Goal: Information Seeking & Learning: Learn about a topic

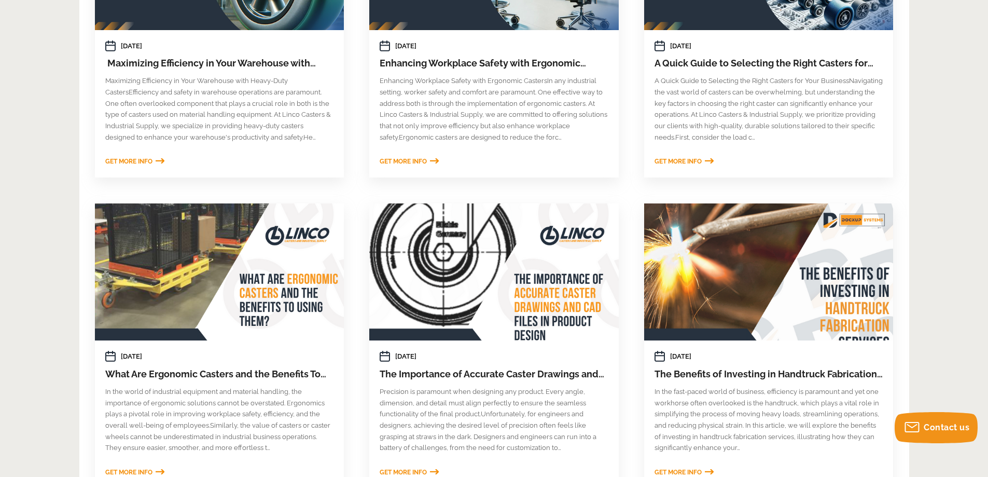
scroll to position [506, 0]
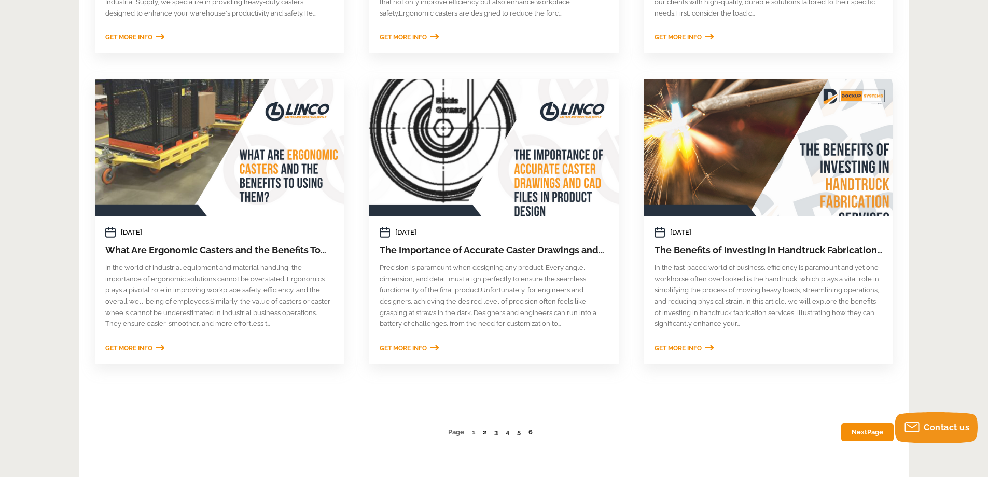
click at [485, 435] on link "2" at bounding box center [485, 432] width 4 height 8
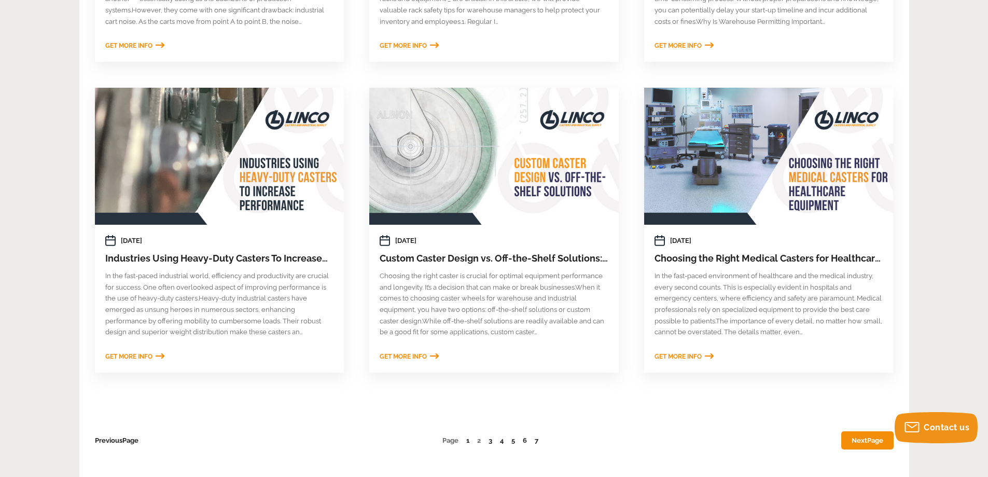
scroll to position [570, 0]
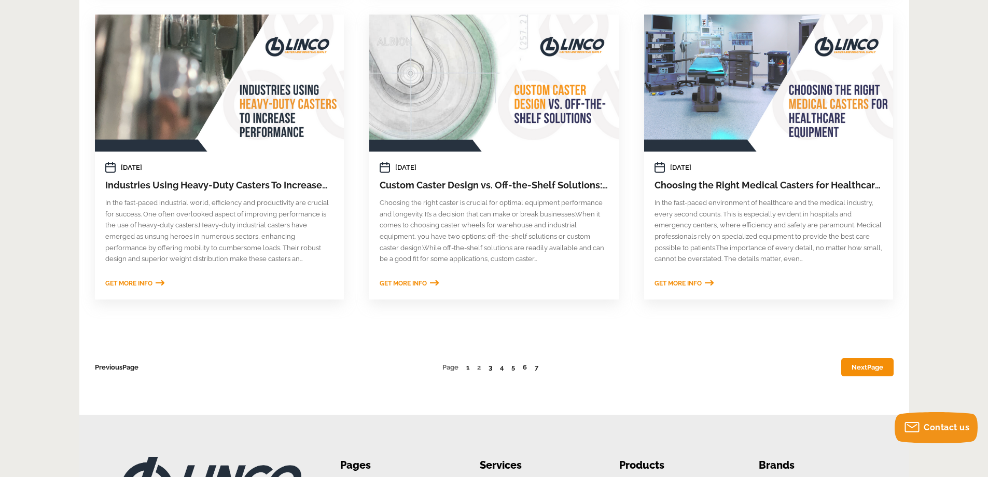
click at [488, 369] on link "3" at bounding box center [490, 367] width 4 height 8
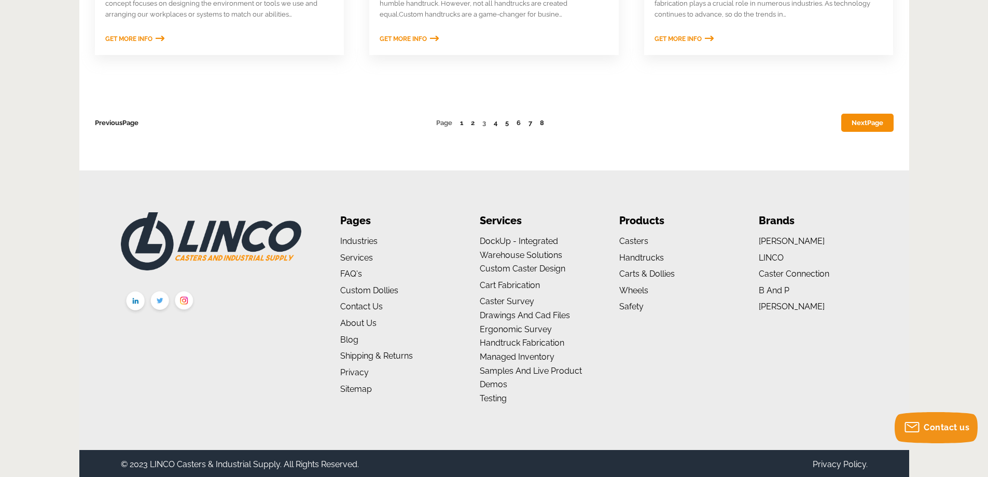
scroll to position [817, 0]
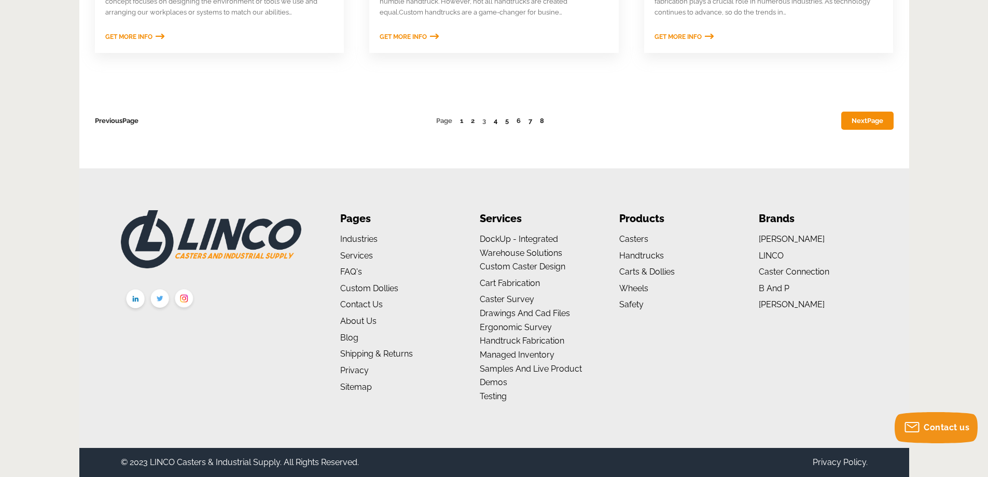
click at [497, 120] on link "4" at bounding box center [496, 121] width 4 height 8
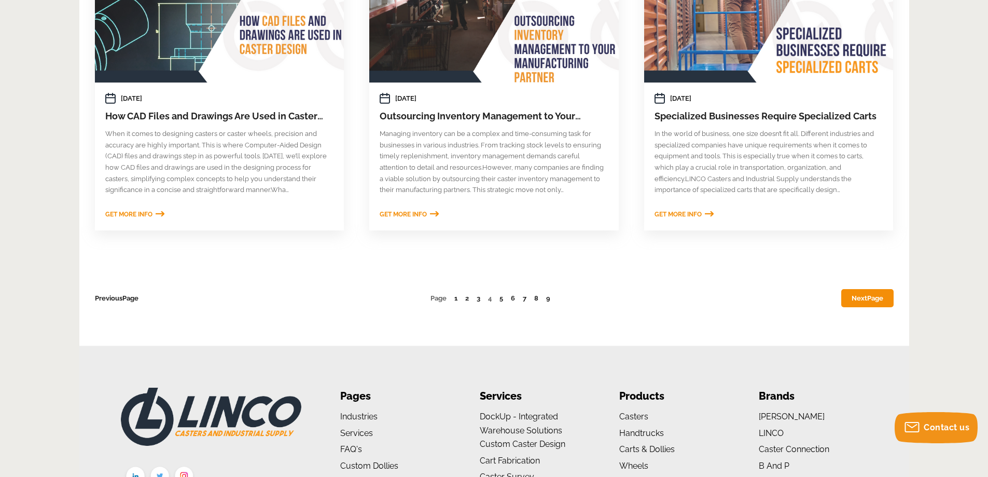
scroll to position [778, 0]
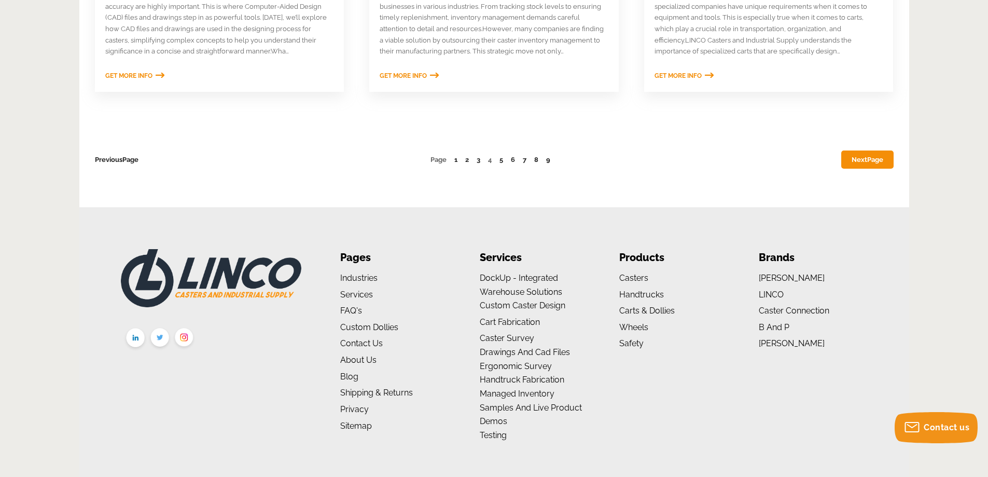
click at [549, 160] on link "9" at bounding box center [548, 160] width 4 height 8
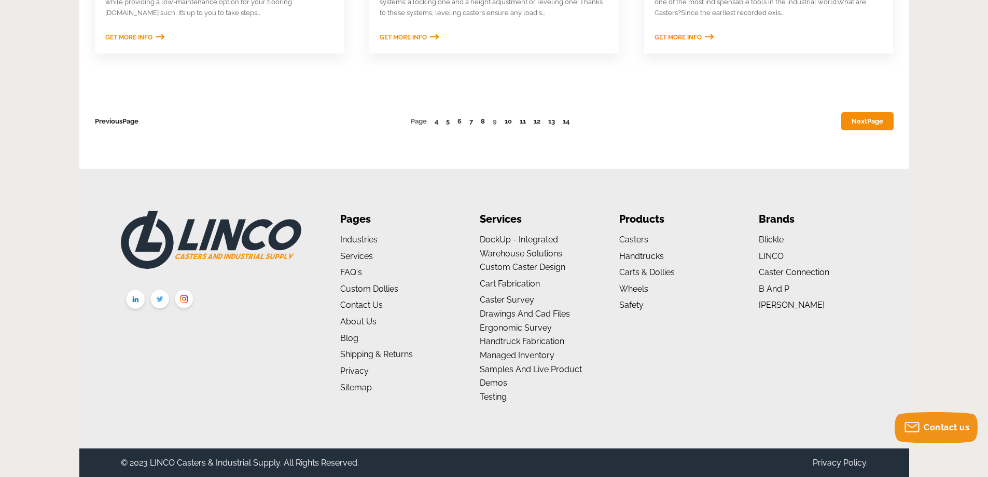
scroll to position [817, 0]
click at [569, 121] on link "14" at bounding box center [566, 121] width 7 height 8
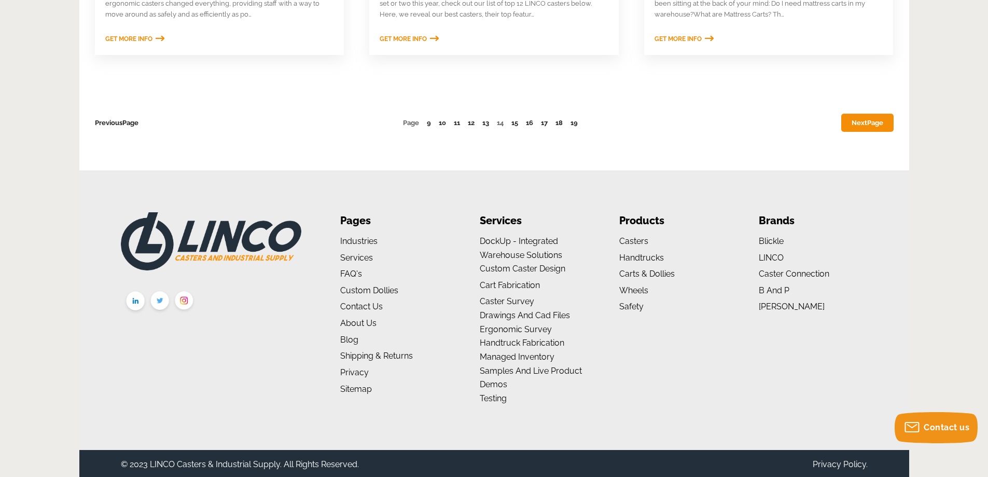
scroll to position [817, 0]
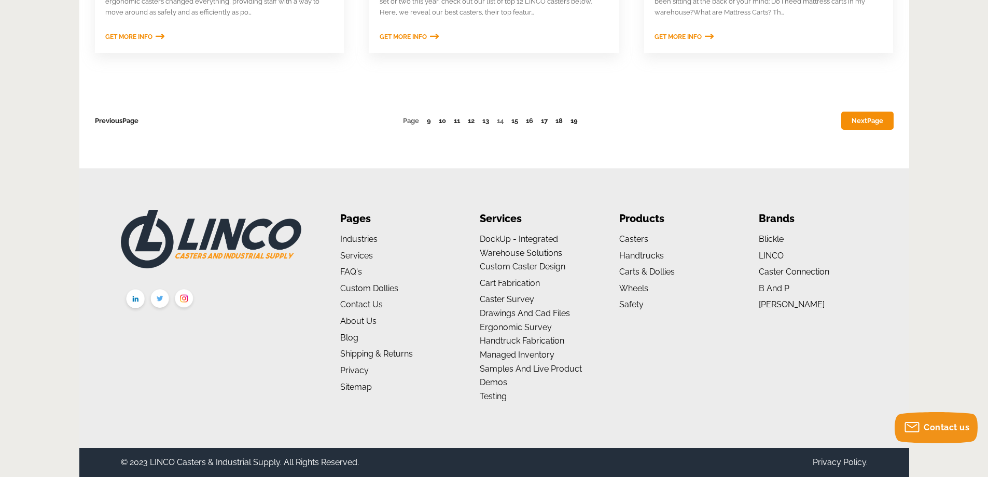
click at [577, 124] on link "19" at bounding box center [573, 121] width 7 height 8
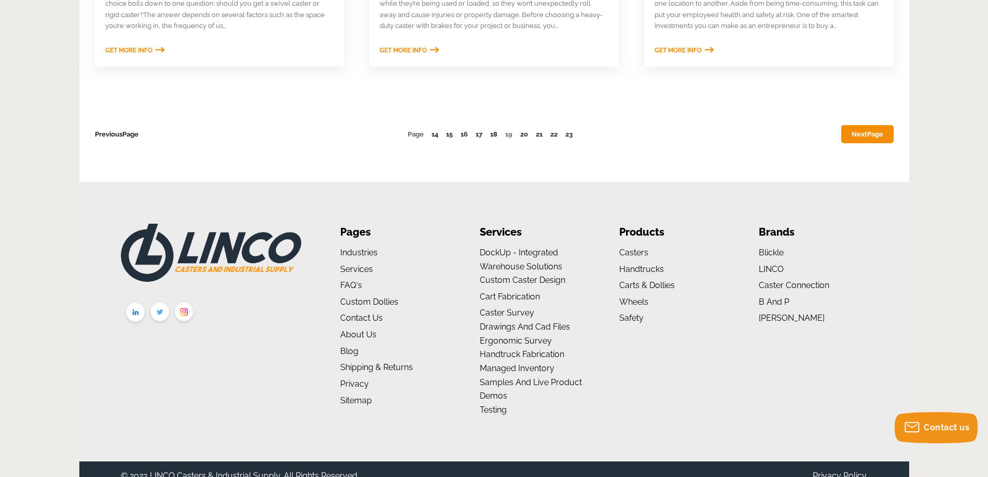
scroll to position [817, 0]
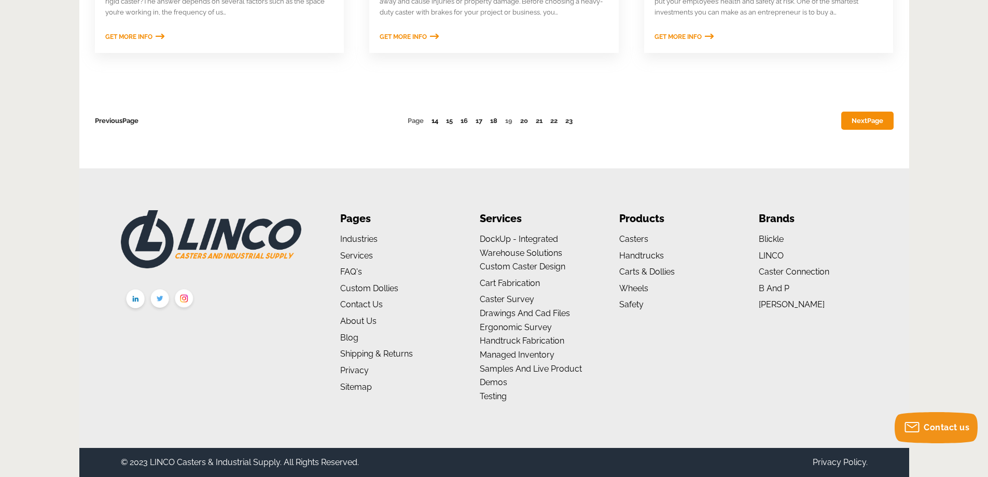
click at [432, 121] on link "14" at bounding box center [434, 121] width 7 height 8
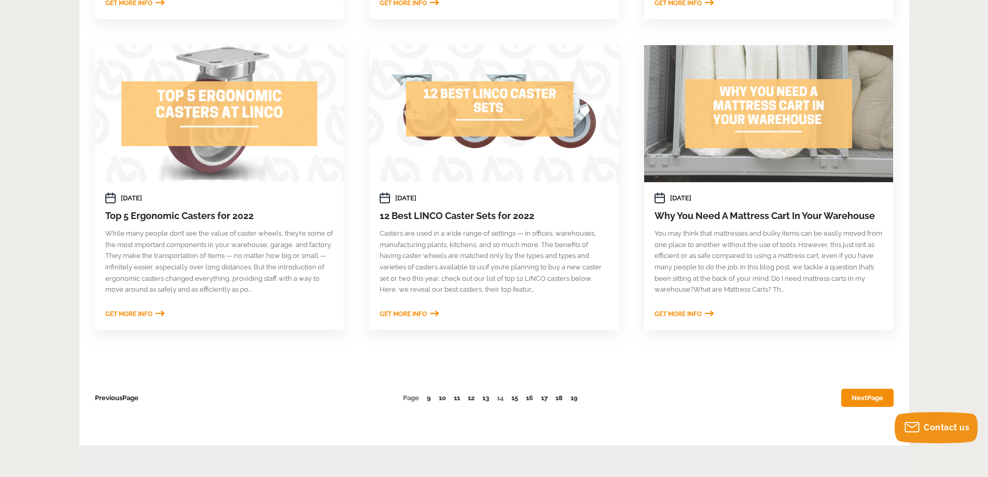
scroll to position [674, 0]
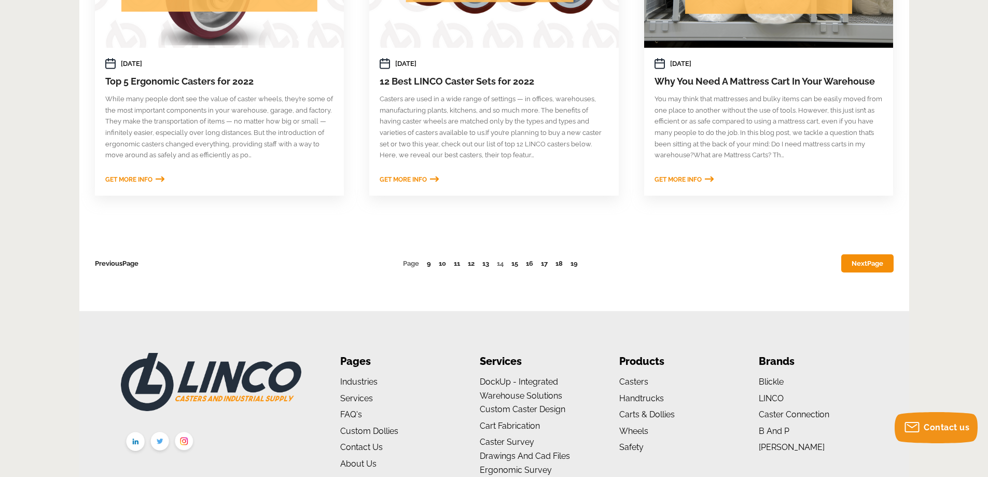
click at [427, 265] on link "9" at bounding box center [429, 263] width 4 height 8
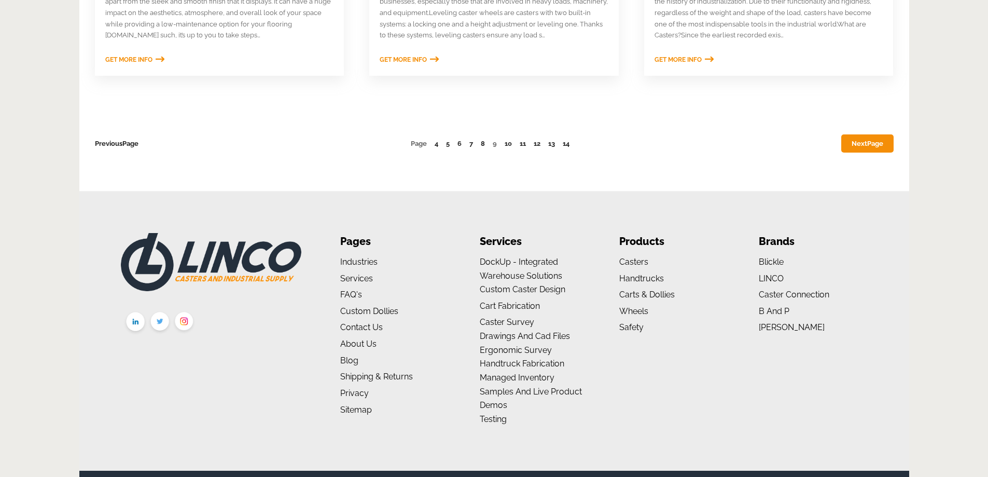
scroll to position [817, 0]
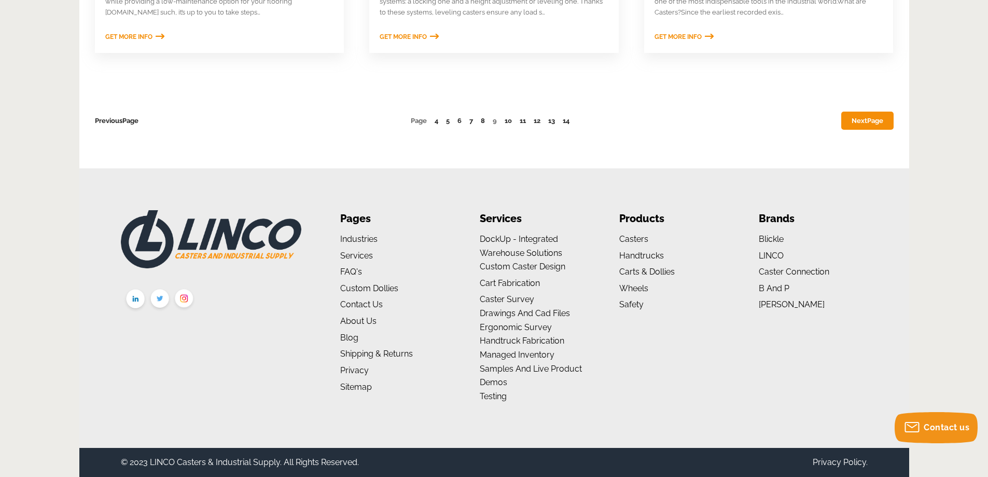
click at [438, 121] on ul "Previous Page Page 4 5 6 7 8 9 10 11 12 13 14 Next Page" at bounding box center [494, 120] width 799 height 11
click at [435, 122] on link "4" at bounding box center [437, 121] width 4 height 8
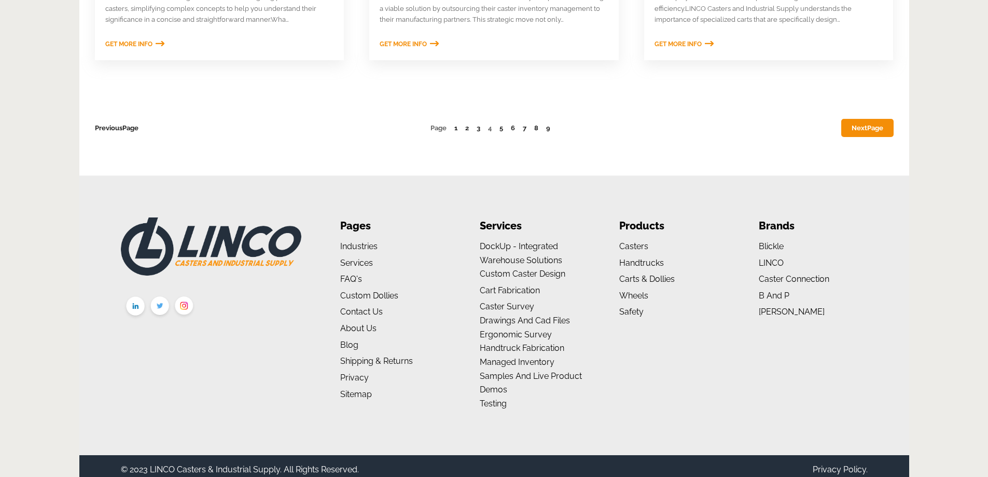
scroll to position [817, 0]
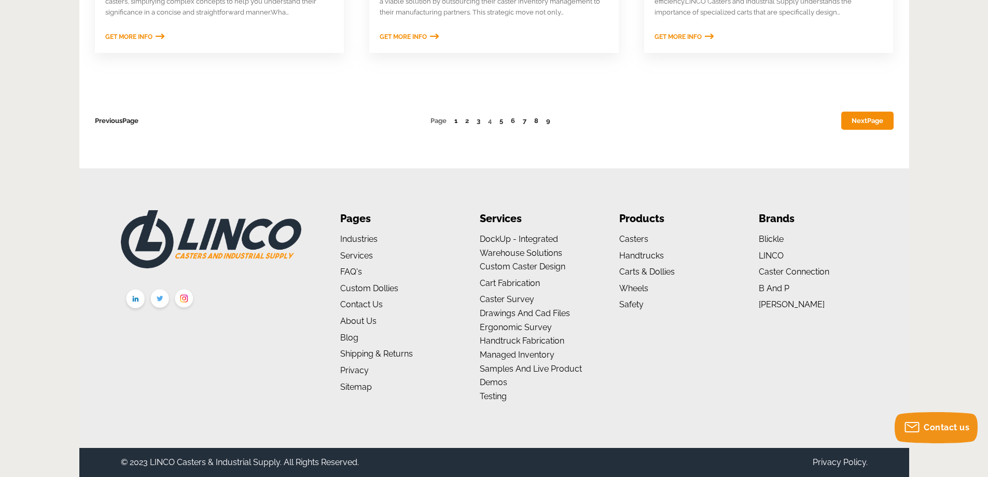
click at [456, 122] on link "1" at bounding box center [455, 121] width 3 height 8
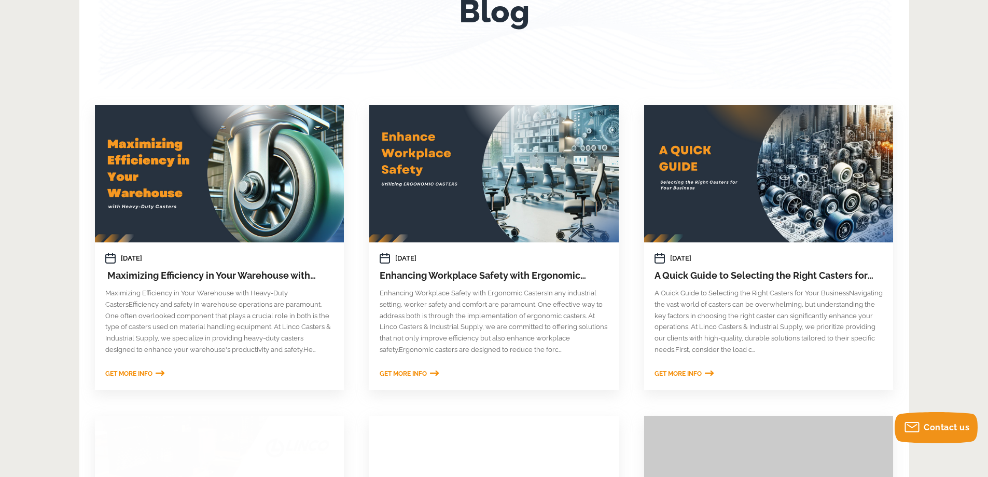
scroll to position [207, 0]
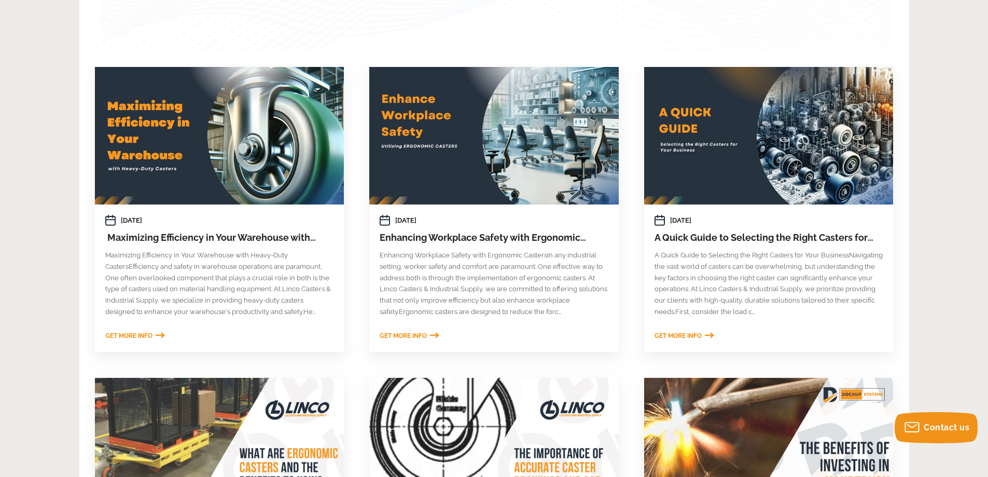
click at [708, 135] on div at bounding box center [768, 135] width 249 height 137
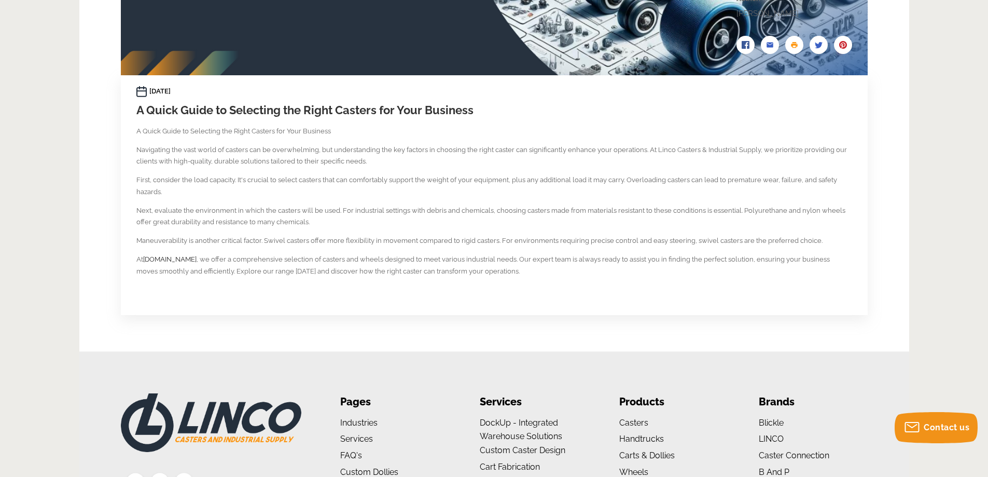
scroll to position [399, 0]
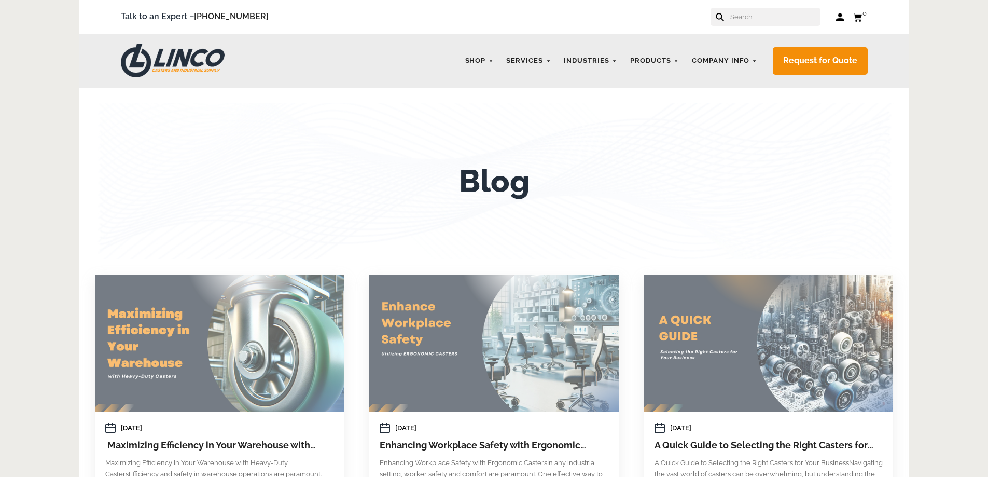
scroll to position [207, 0]
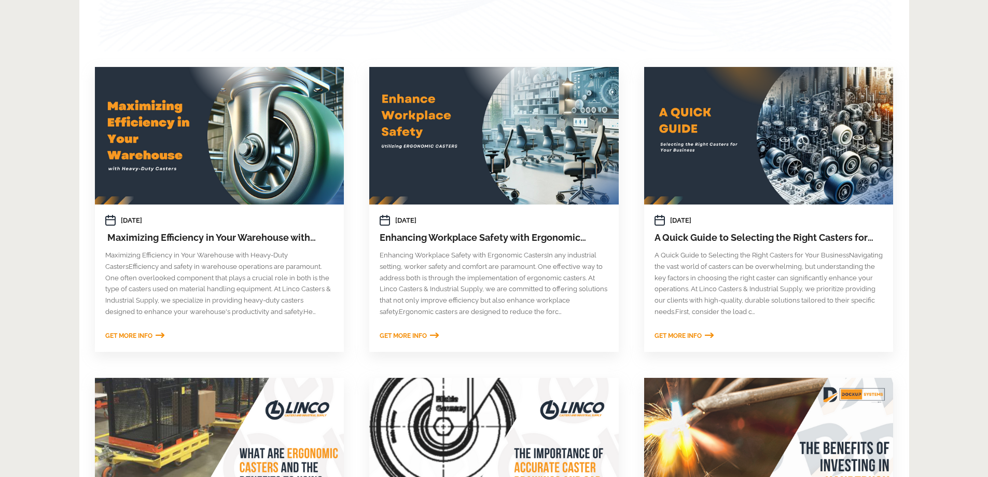
click at [480, 137] on div at bounding box center [493, 135] width 249 height 137
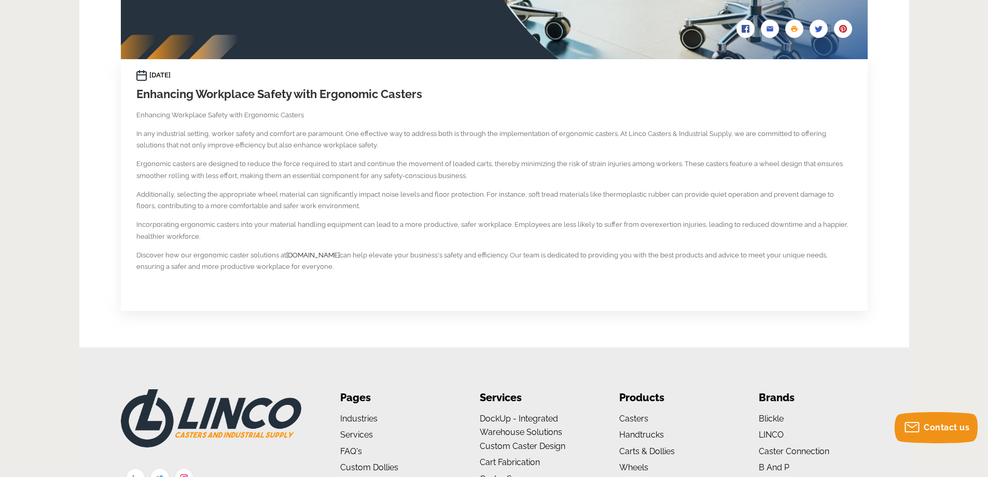
scroll to position [415, 0]
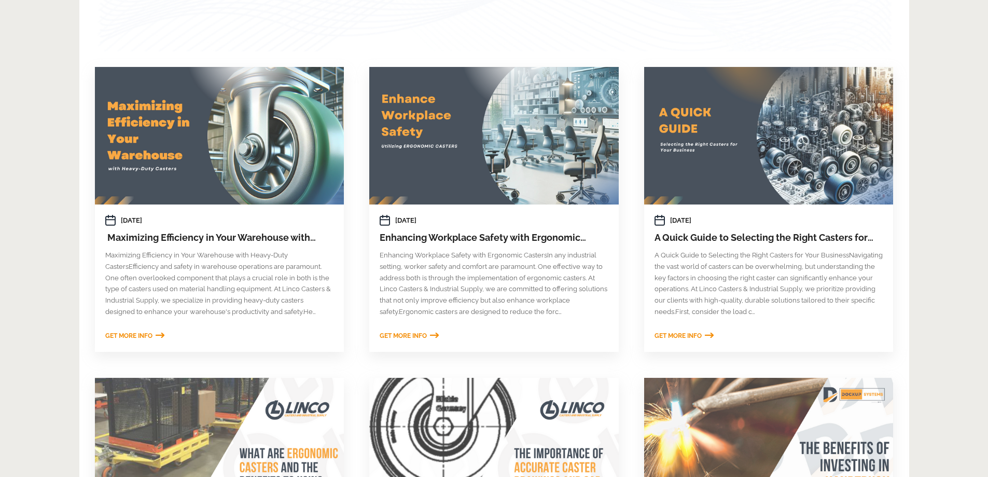
scroll to position [207, 0]
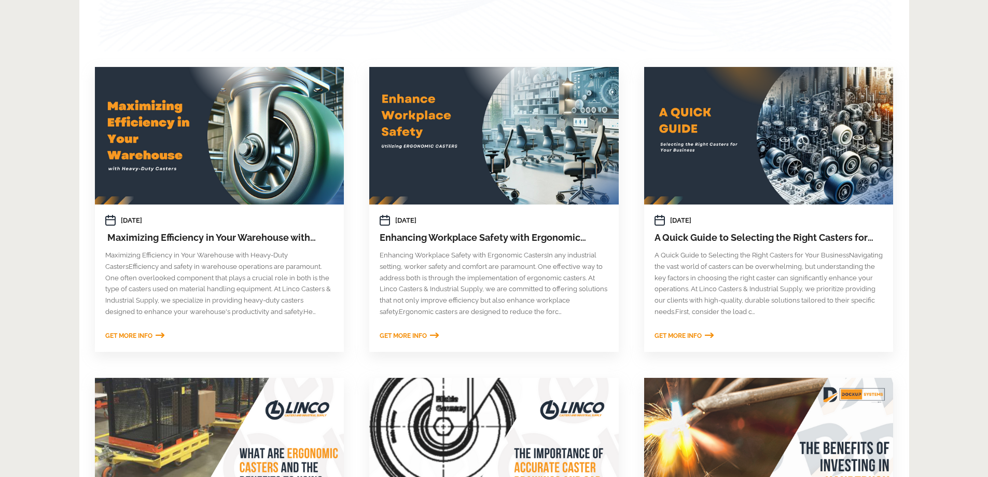
click at [192, 148] on div at bounding box center [219, 135] width 249 height 137
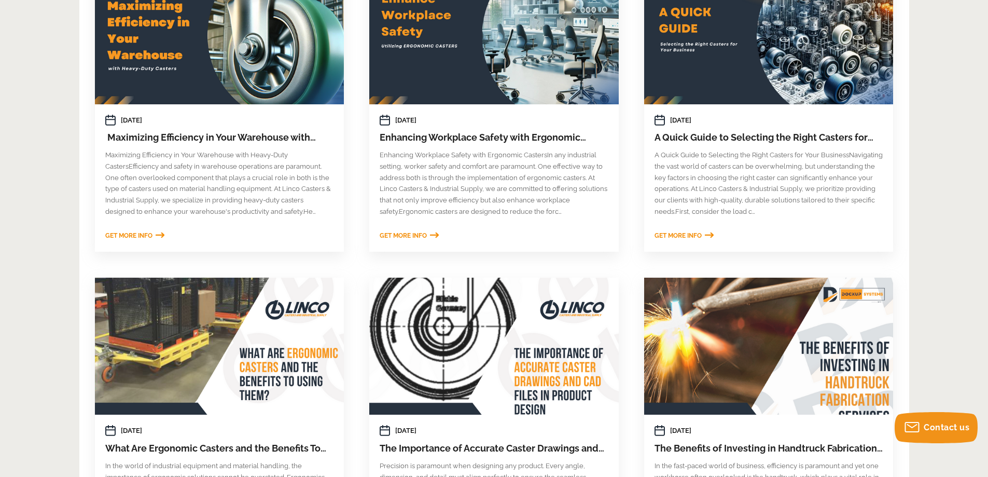
scroll to position [519, 0]
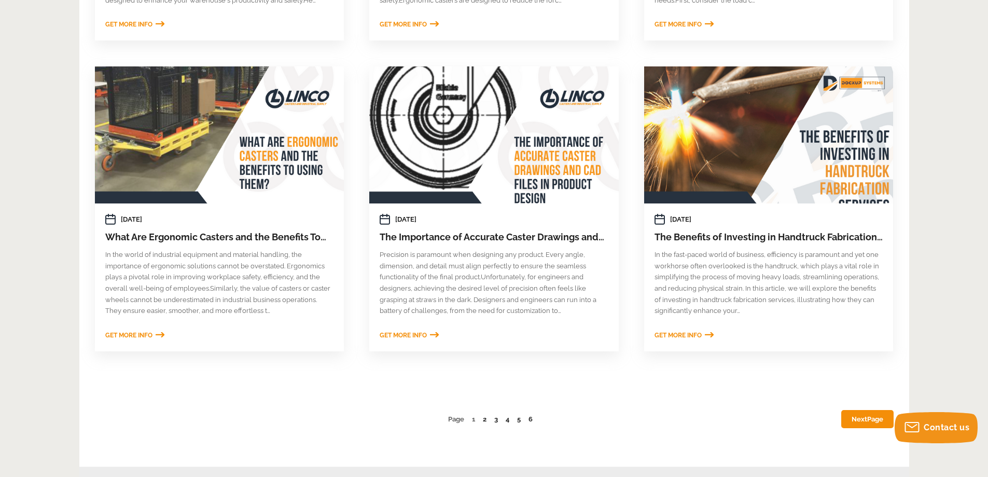
drag, startPoint x: 41, startPoint y: 213, endPoint x: 75, endPoint y: 4, distance: 212.1
click at [41, 211] on body "menu search cart cart-close right wishlist arrow-down star star-empty chevron-r…" at bounding box center [494, 127] width 988 height 1293
